Goal: Transaction & Acquisition: Purchase product/service

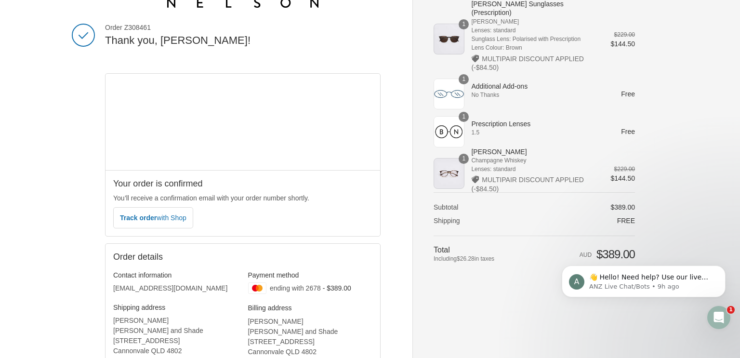
scroll to position [46, 0]
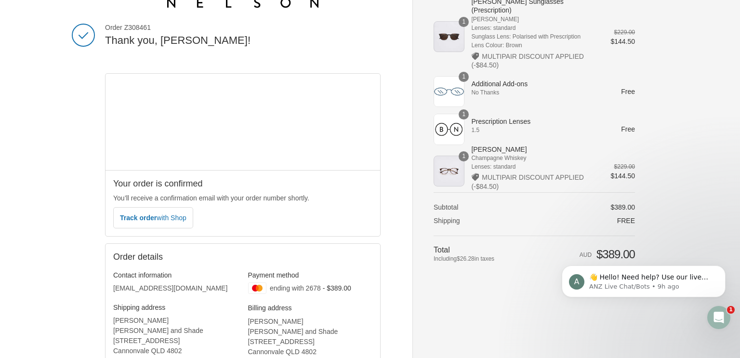
click at [454, 169] on div "1" at bounding box center [448, 171] width 31 height 31
click at [486, 162] on span "Lenses: standard" at bounding box center [534, 166] width 126 height 9
click at [485, 154] on span "Champagne Whiskey" at bounding box center [534, 158] width 126 height 9
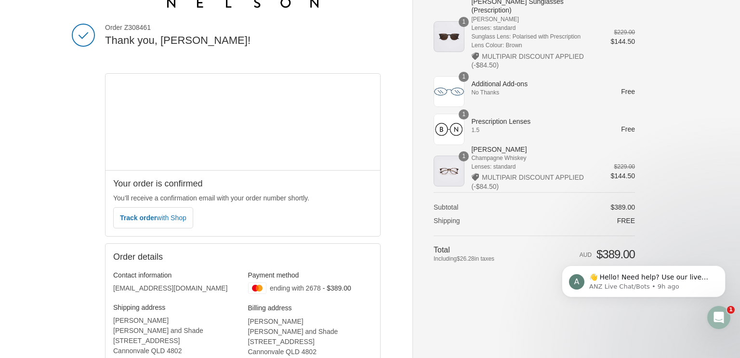
click at [485, 154] on span "Champagne Whiskey" at bounding box center [534, 158] width 126 height 9
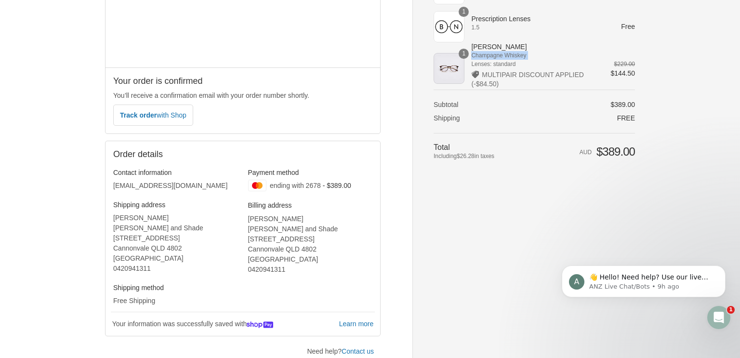
scroll to position [161, 0]
